Goal: Transaction & Acquisition: Purchase product/service

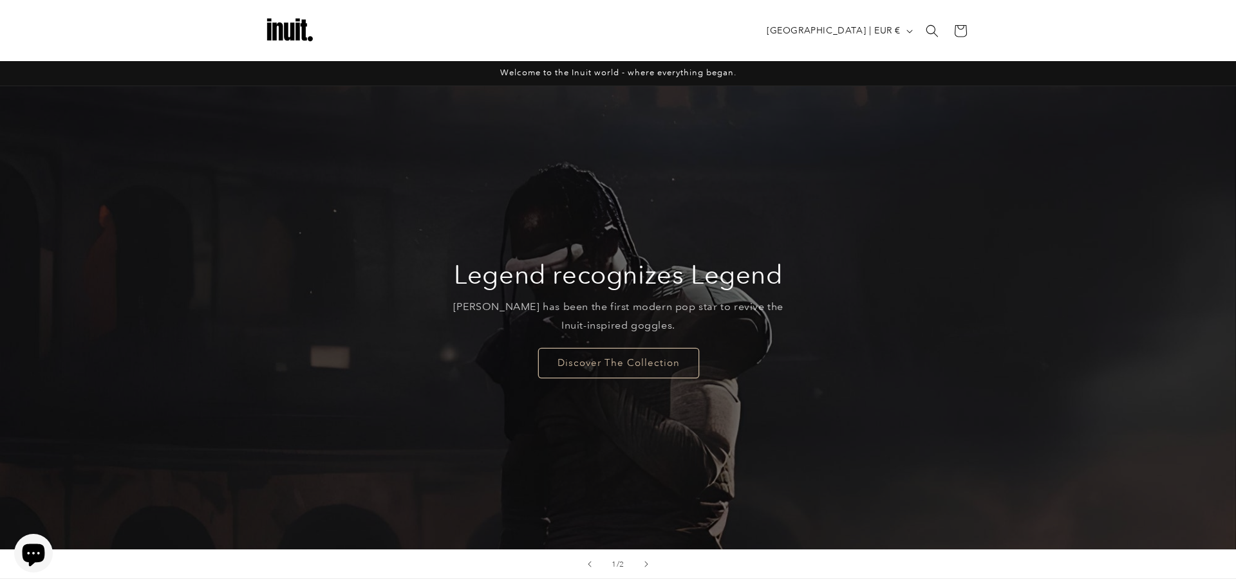
click at [610, 373] on link "Discover The Collection" at bounding box center [618, 363] width 161 height 30
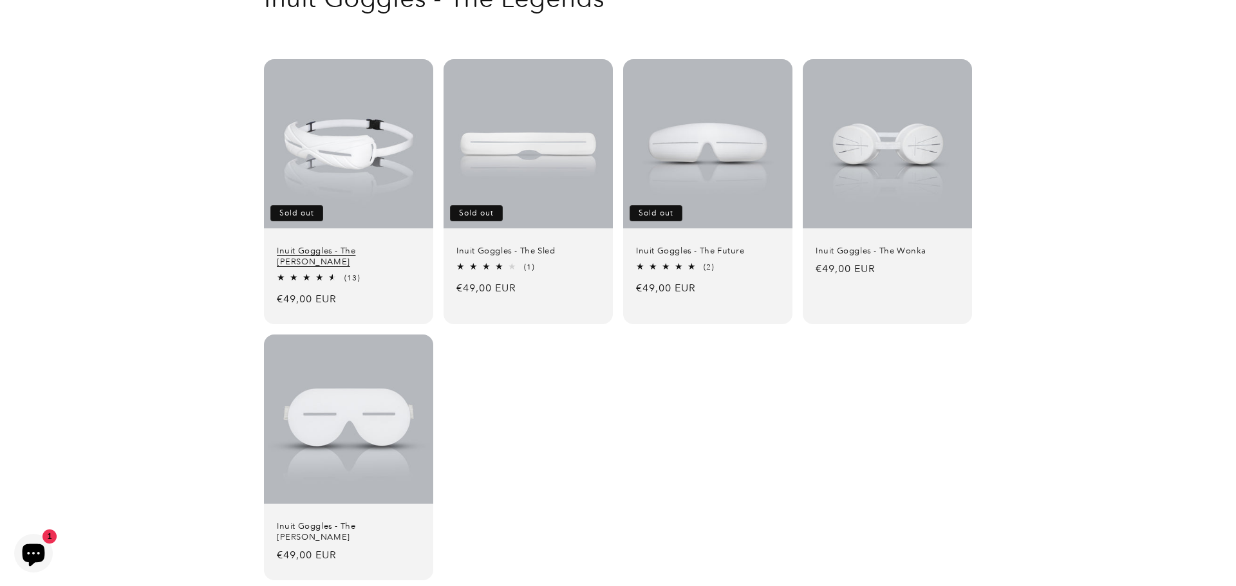
scroll to position [145, 0]
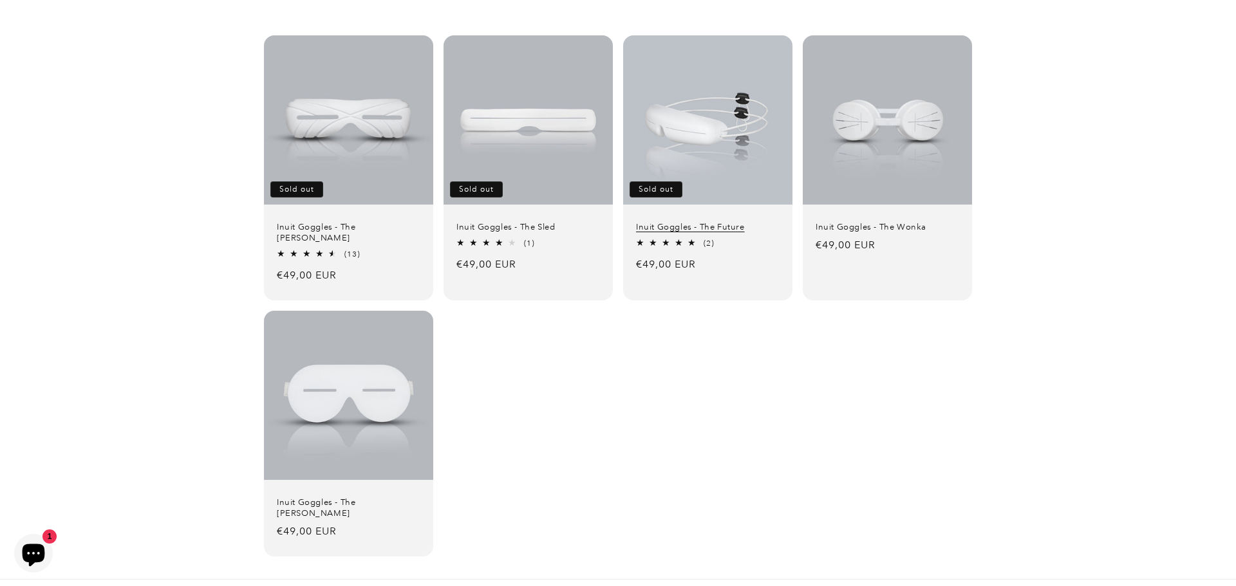
click at [667, 231] on link "Inuit Goggles - The Future" at bounding box center [708, 227] width 144 height 11
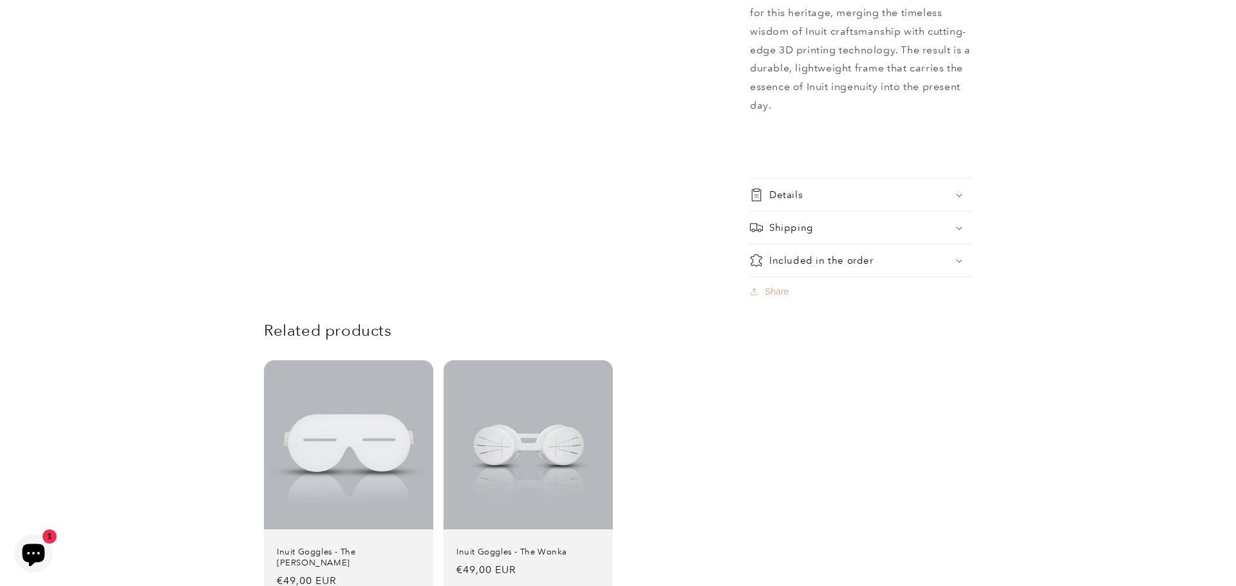
scroll to position [1110, 0]
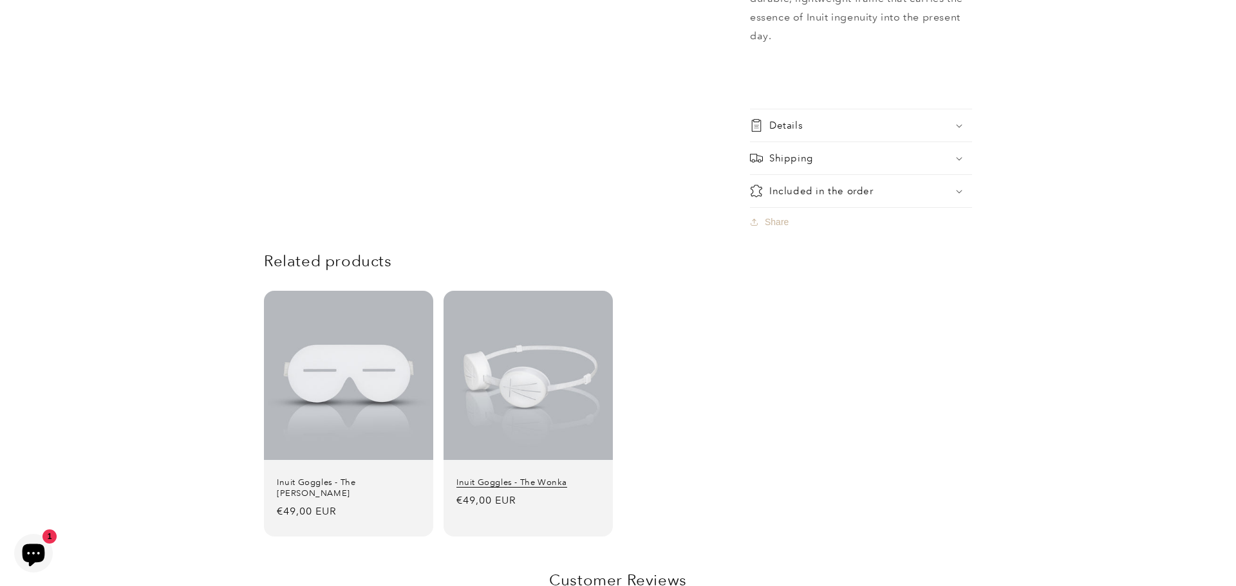
click at [499, 478] on link "Inuit Goggles - The Wonka" at bounding box center [528, 483] width 144 height 11
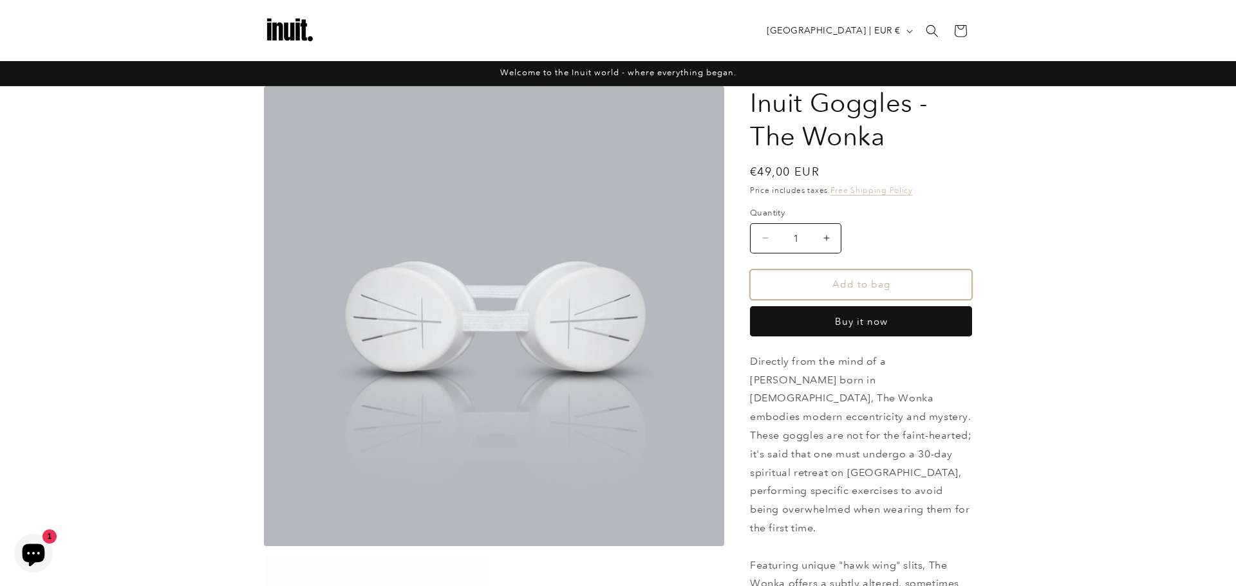
click at [866, 278] on button "Add to bag" at bounding box center [861, 285] width 222 height 30
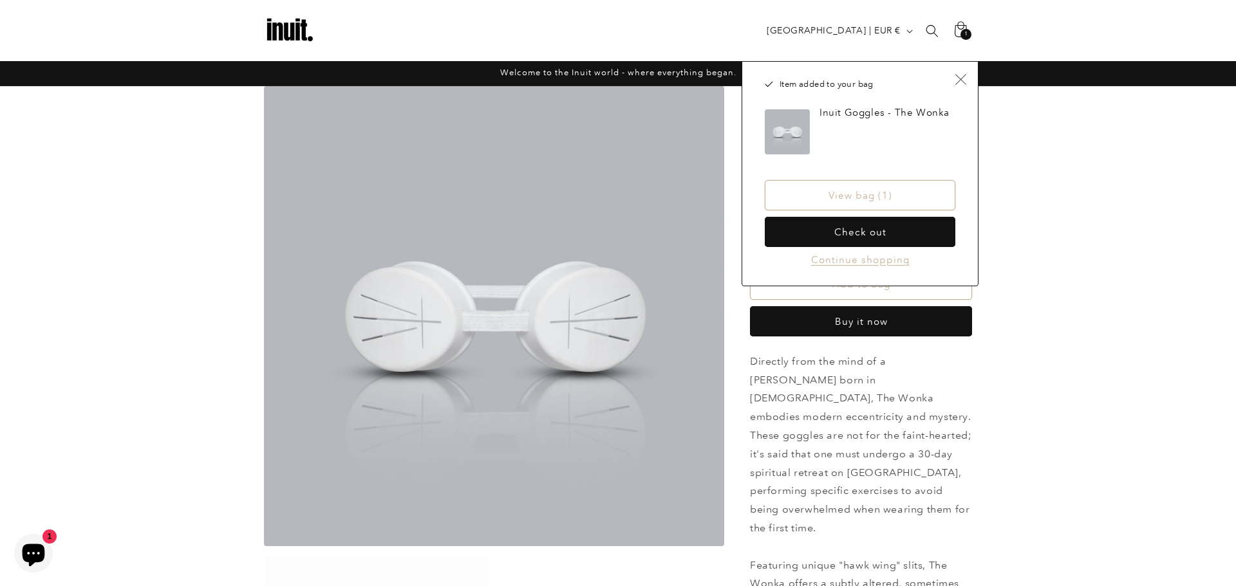
click at [958, 84] on icon "Close" at bounding box center [961, 79] width 12 height 12
